Goal: Task Accomplishment & Management: Use online tool/utility

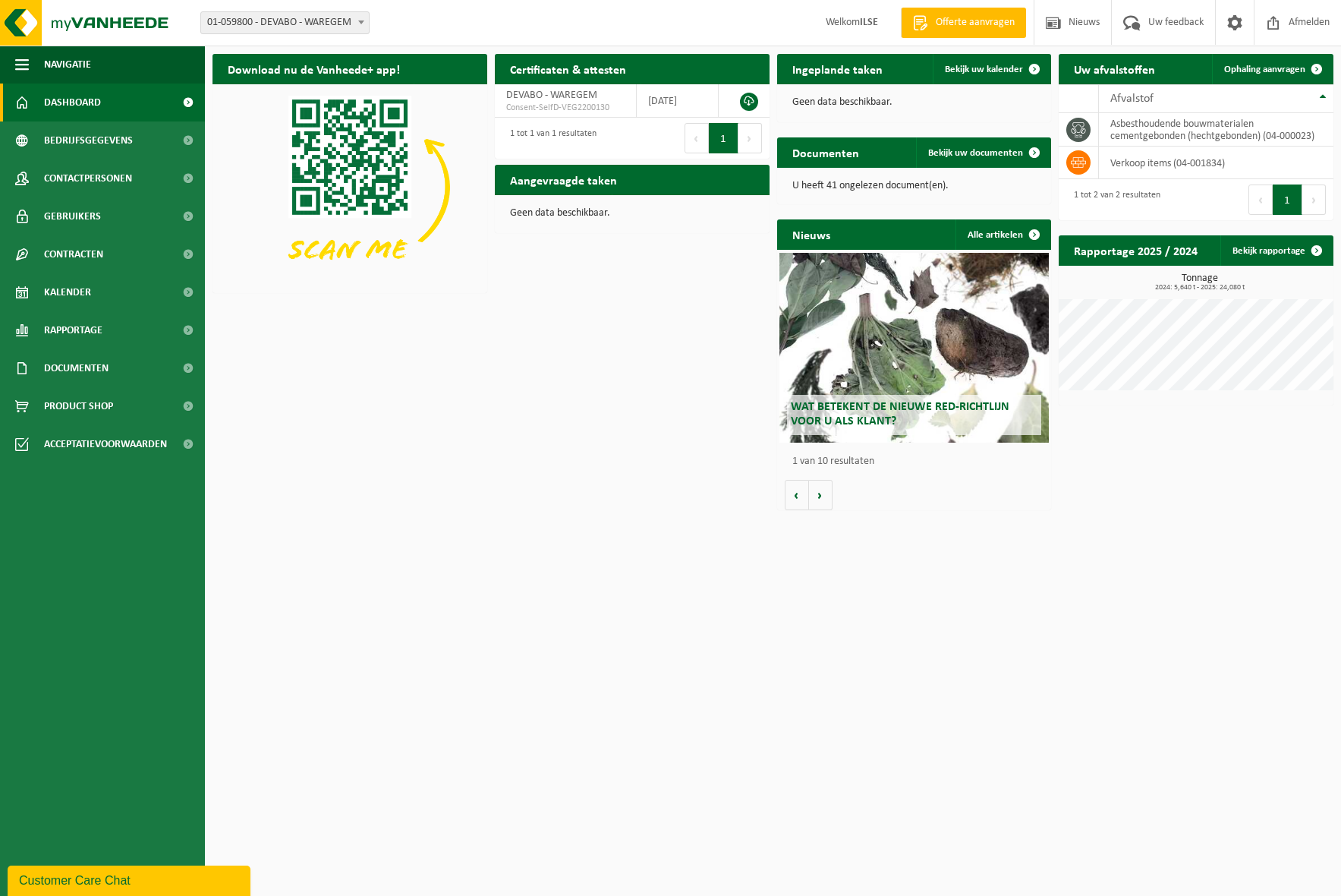
click at [1010, 696] on html "Vestiging: 01-059800 - DEVABO - WAREGEM 01-059800 - DEVABO - WAREGEM Welkom ILS…" at bounding box center [670, 448] width 1341 height 896
click at [80, 105] on span "Dashboard" at bounding box center [72, 102] width 57 height 38
click at [81, 292] on span "Kalender" at bounding box center [68, 292] width 47 height 38
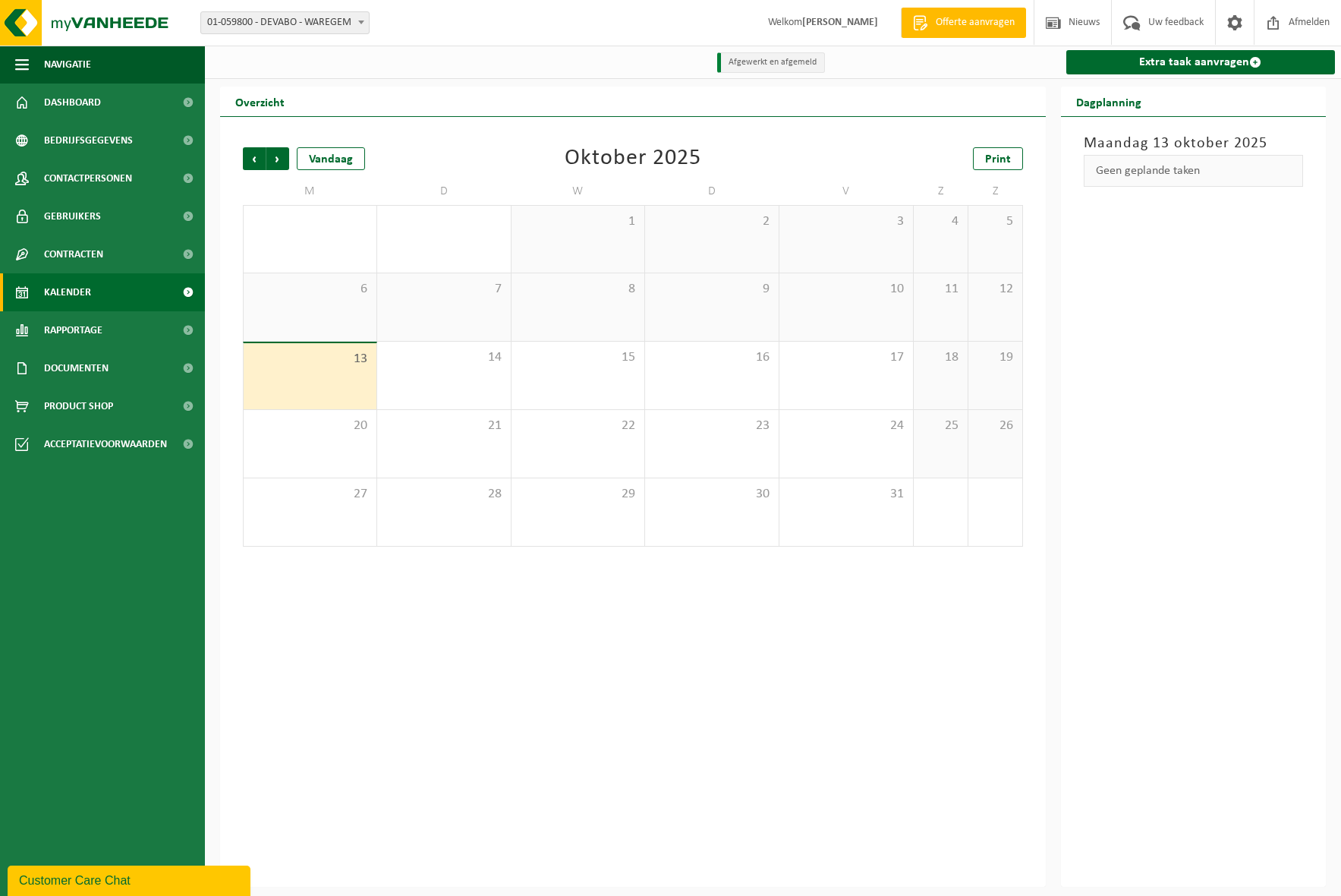
click at [338, 378] on div "13" at bounding box center [310, 376] width 133 height 66
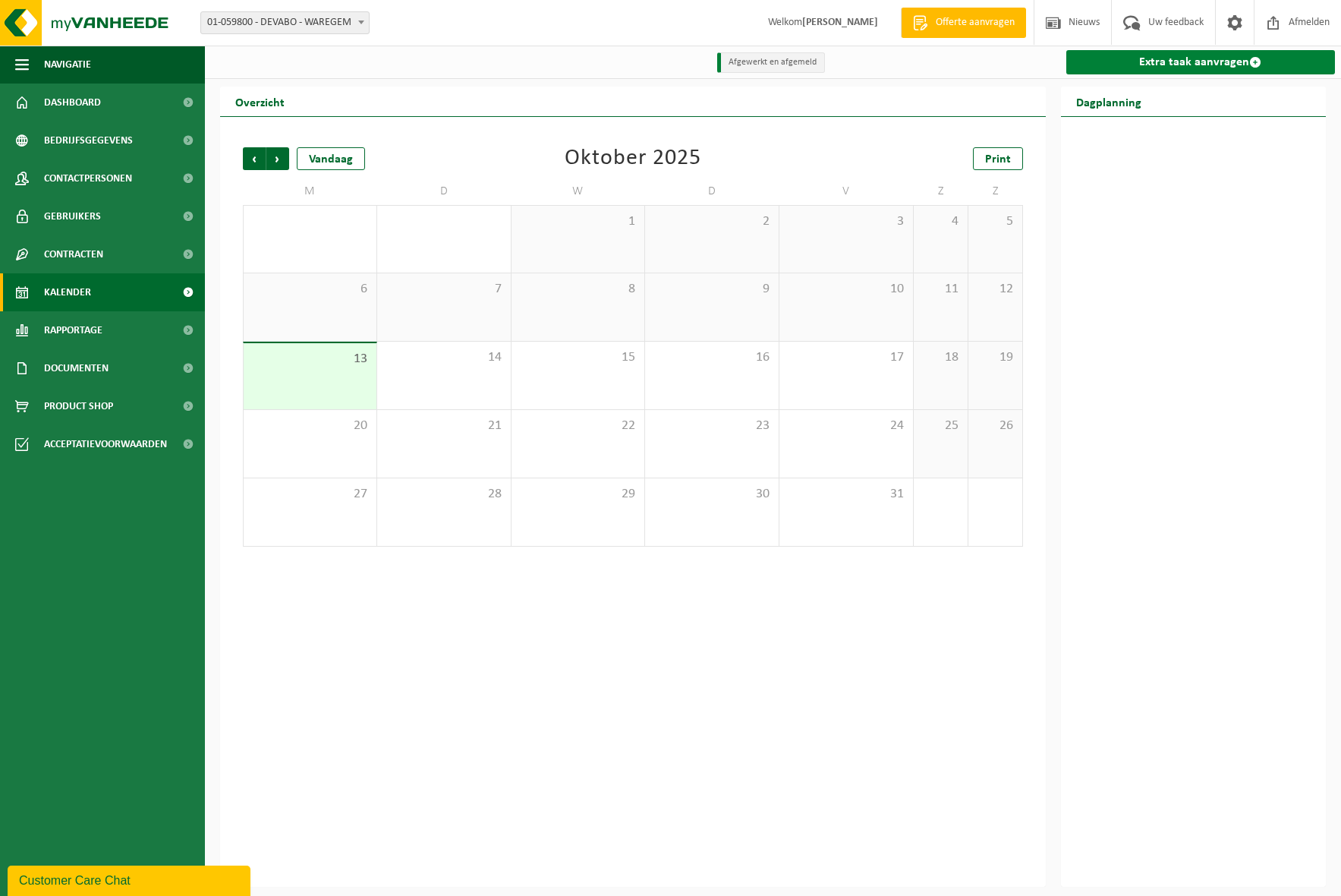
click at [1224, 61] on link "Extra taak aanvragen" at bounding box center [1201, 62] width 269 height 24
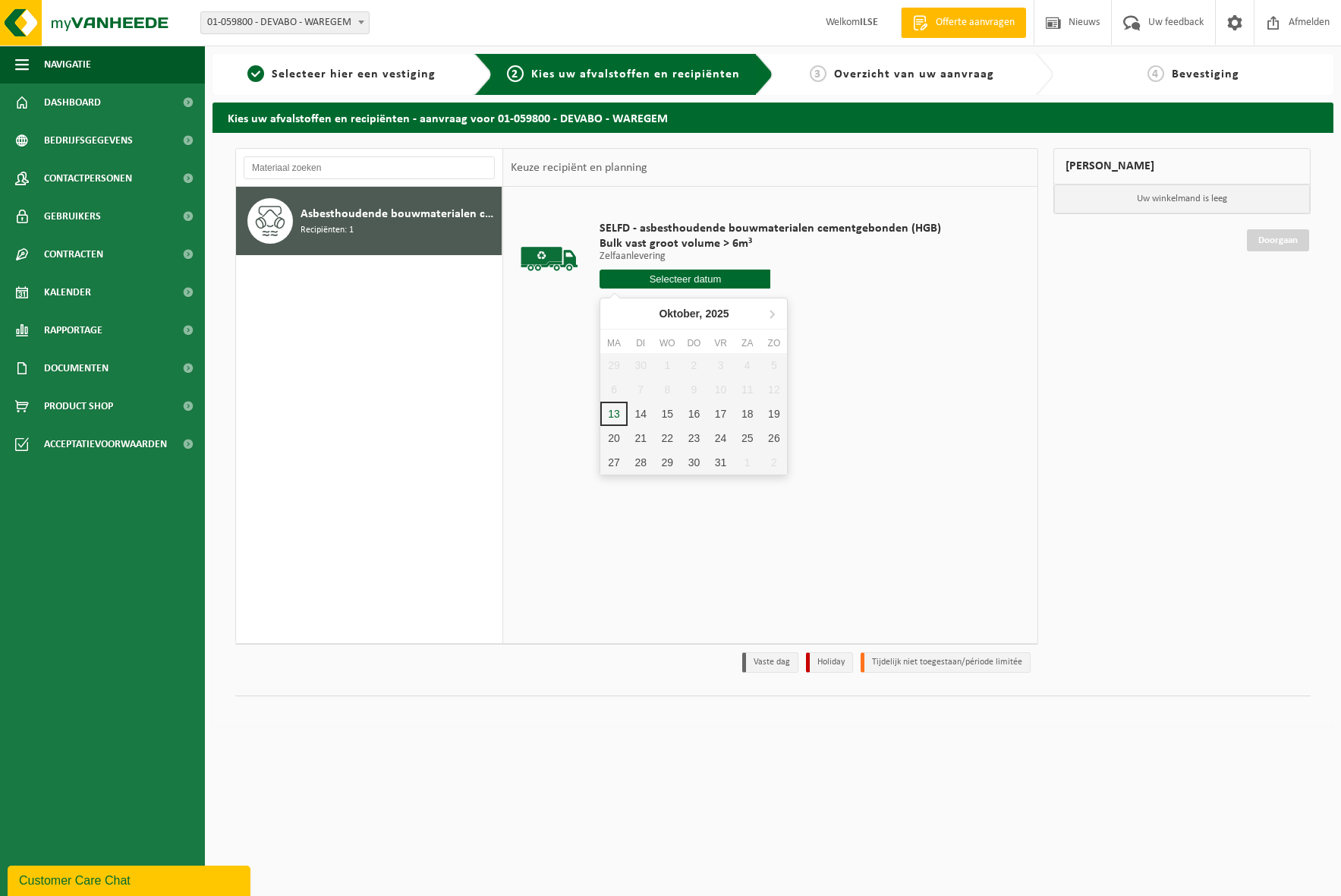
click at [719, 283] on input "text" at bounding box center [684, 279] width 171 height 19
click at [615, 413] on div "13" at bounding box center [613, 414] width 27 height 24
type input "Van [DATE]"
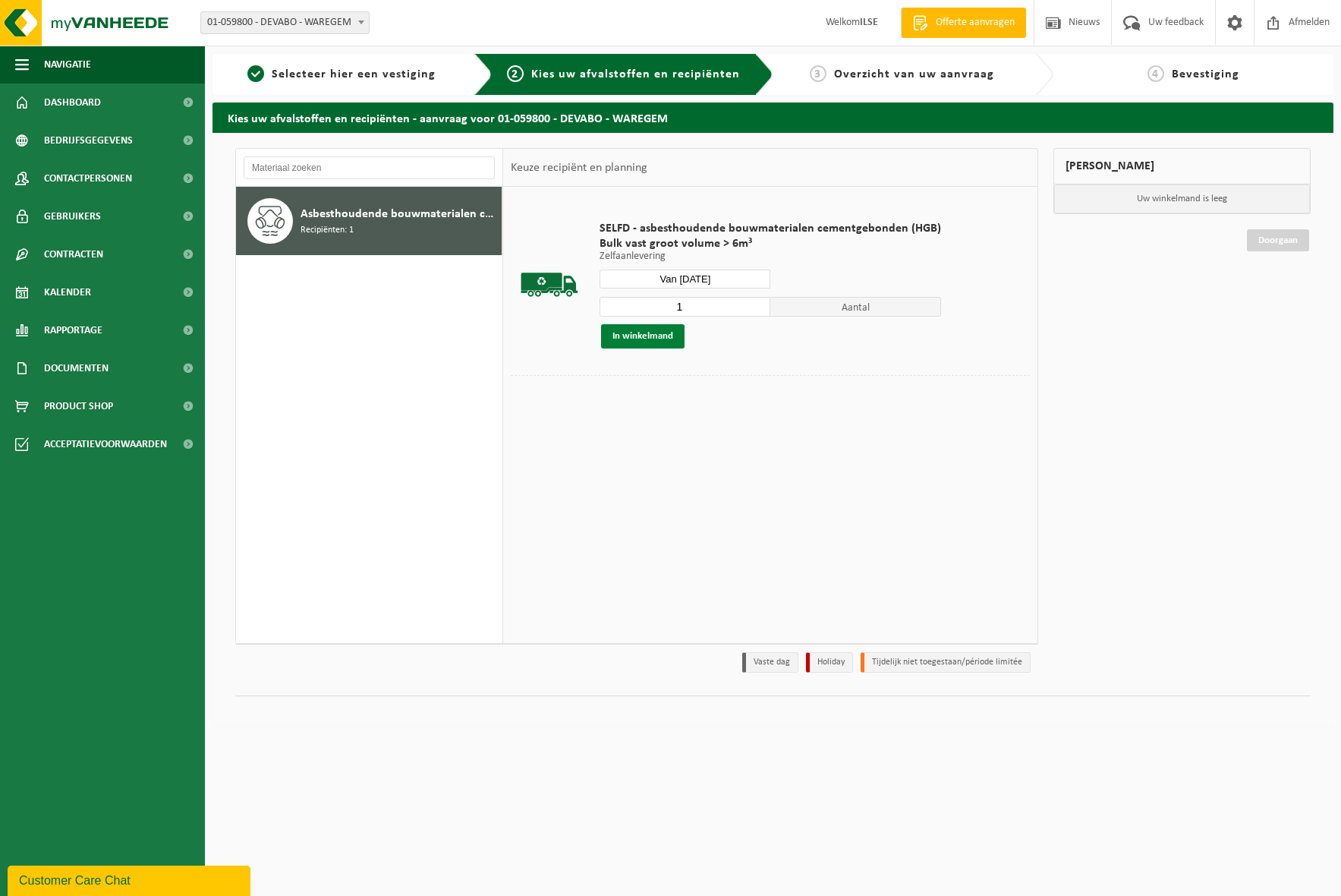
click at [651, 333] on button "In winkelmand" at bounding box center [643, 336] width 83 height 24
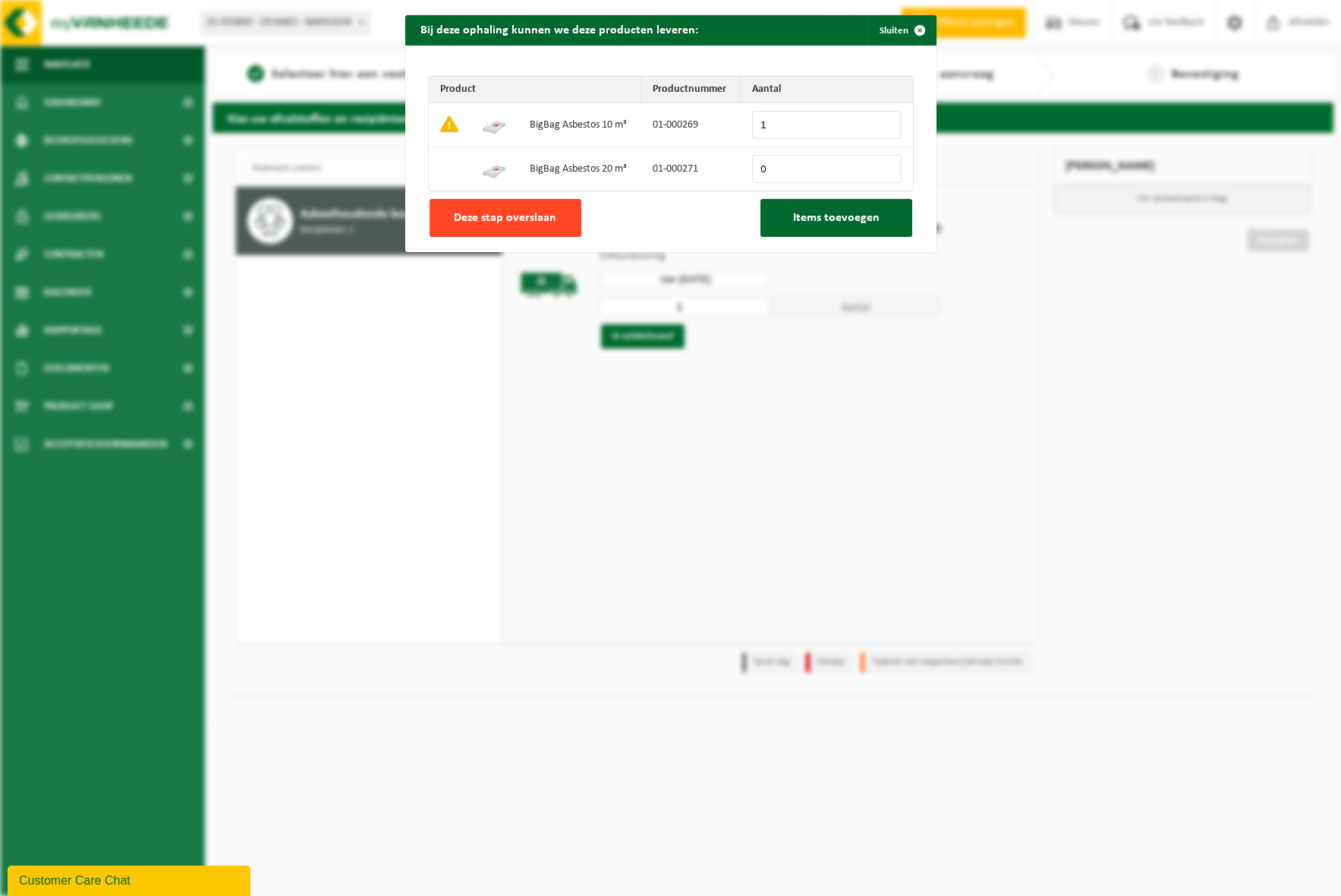
click at [522, 223] on span "Deze stap overslaan" at bounding box center [505, 217] width 102 height 12
type input "0"
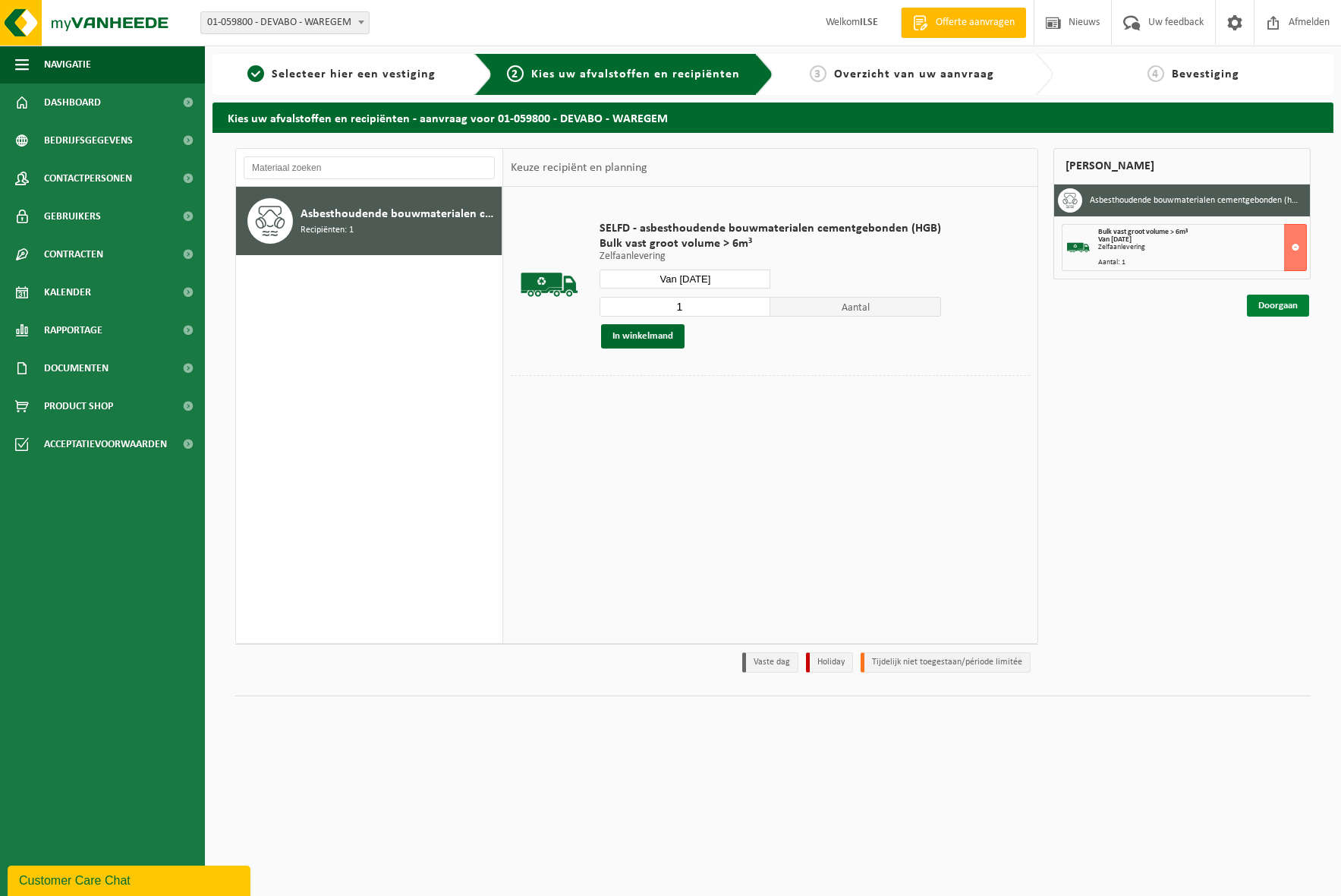
click at [1284, 305] on link "Doorgaan" at bounding box center [1278, 305] width 62 height 22
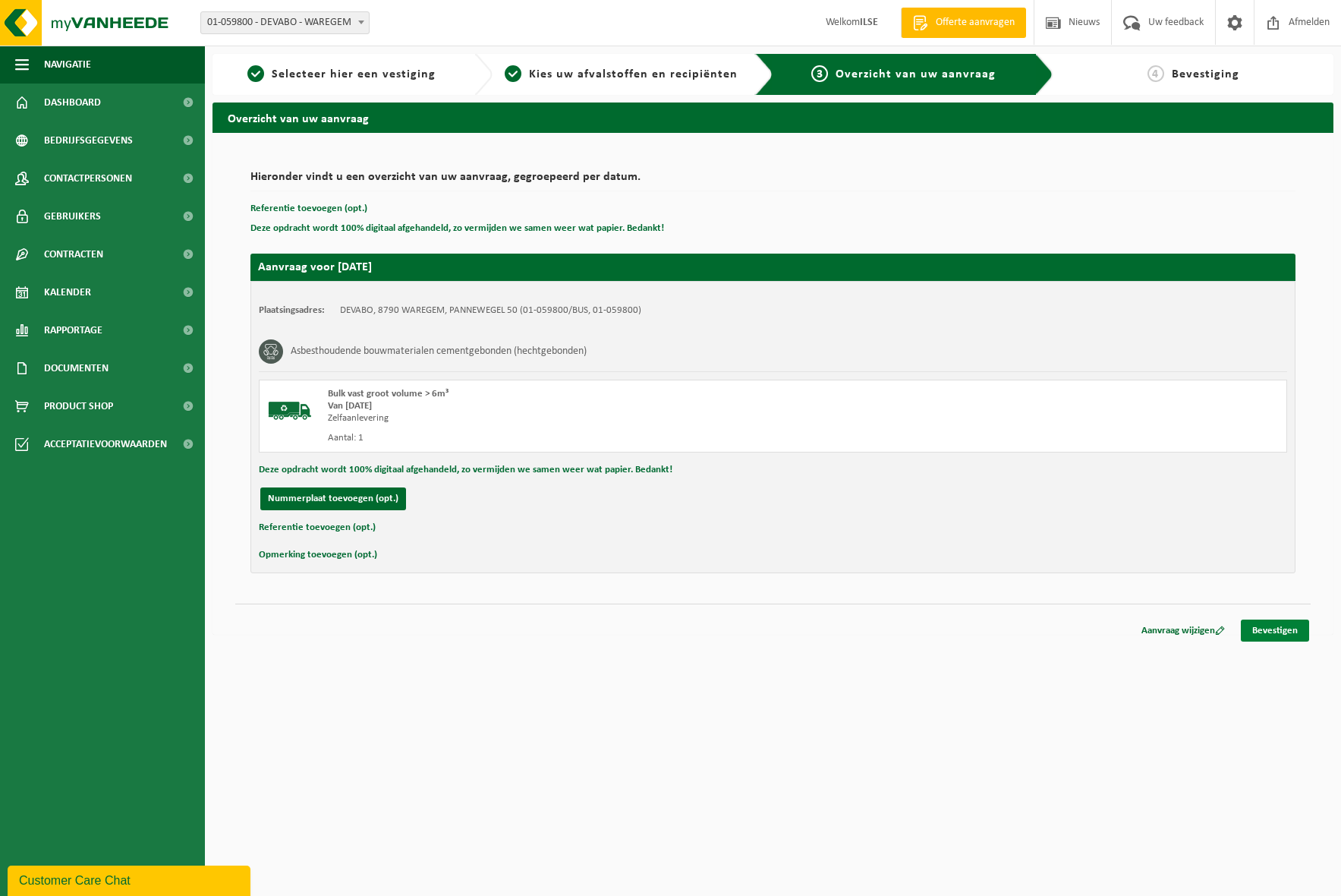
click at [1276, 626] on link "Bevestigen" at bounding box center [1275, 631] width 68 height 22
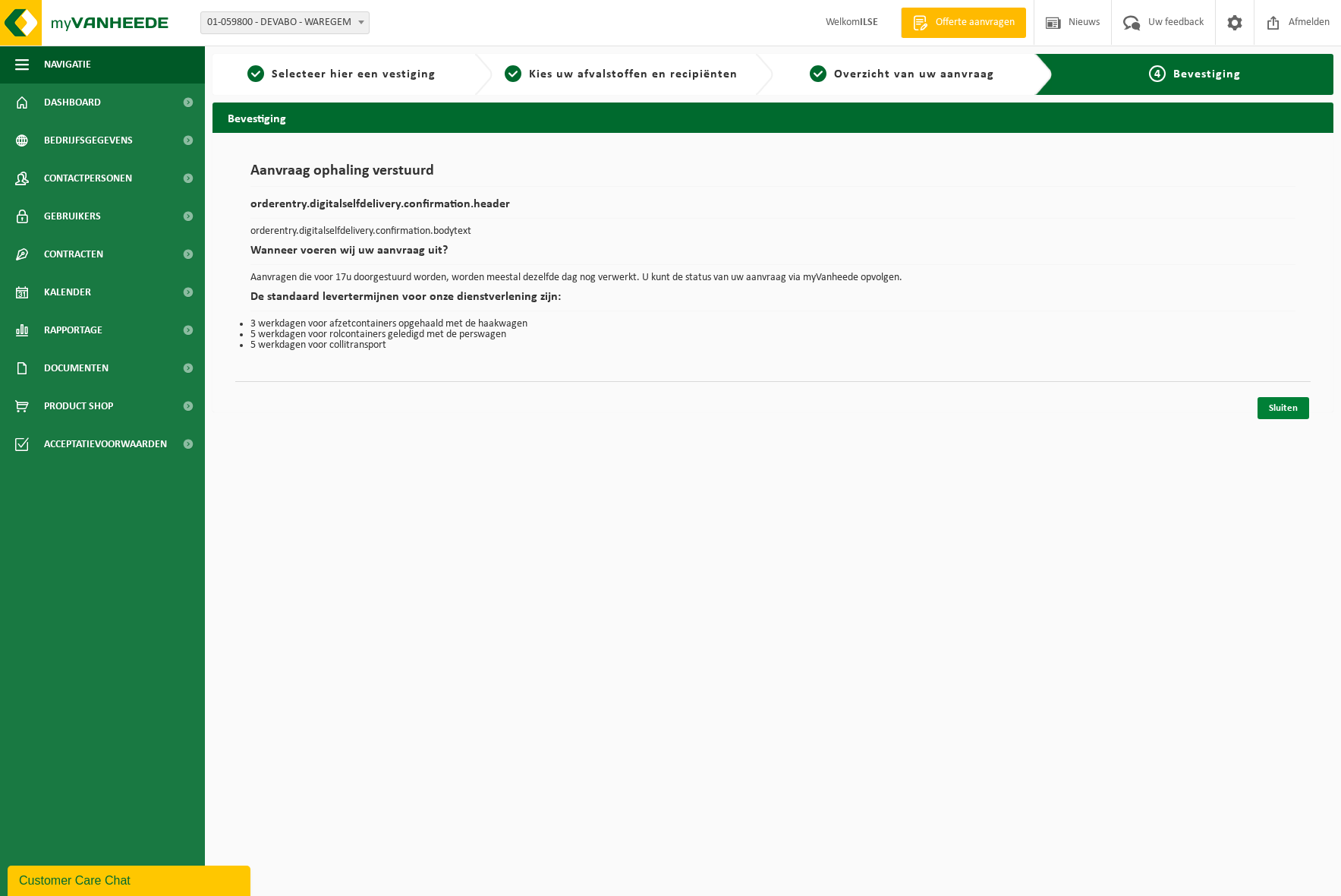
click at [1291, 406] on link "Sluiten" at bounding box center [1284, 408] width 52 height 22
